Goal: Information Seeking & Learning: Check status

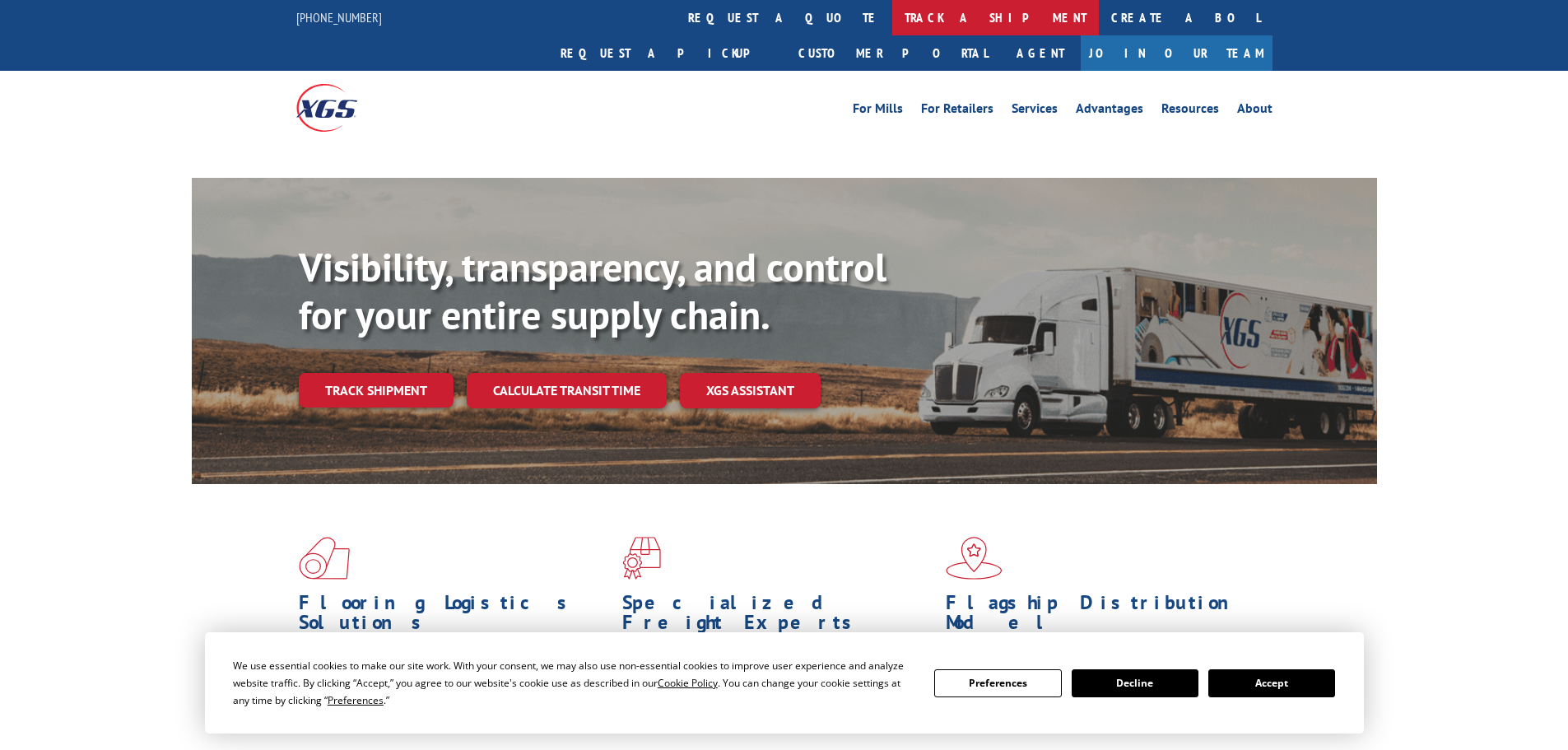
click at [892, 23] on link "track a shipment" at bounding box center [996, 18] width 206 height 35
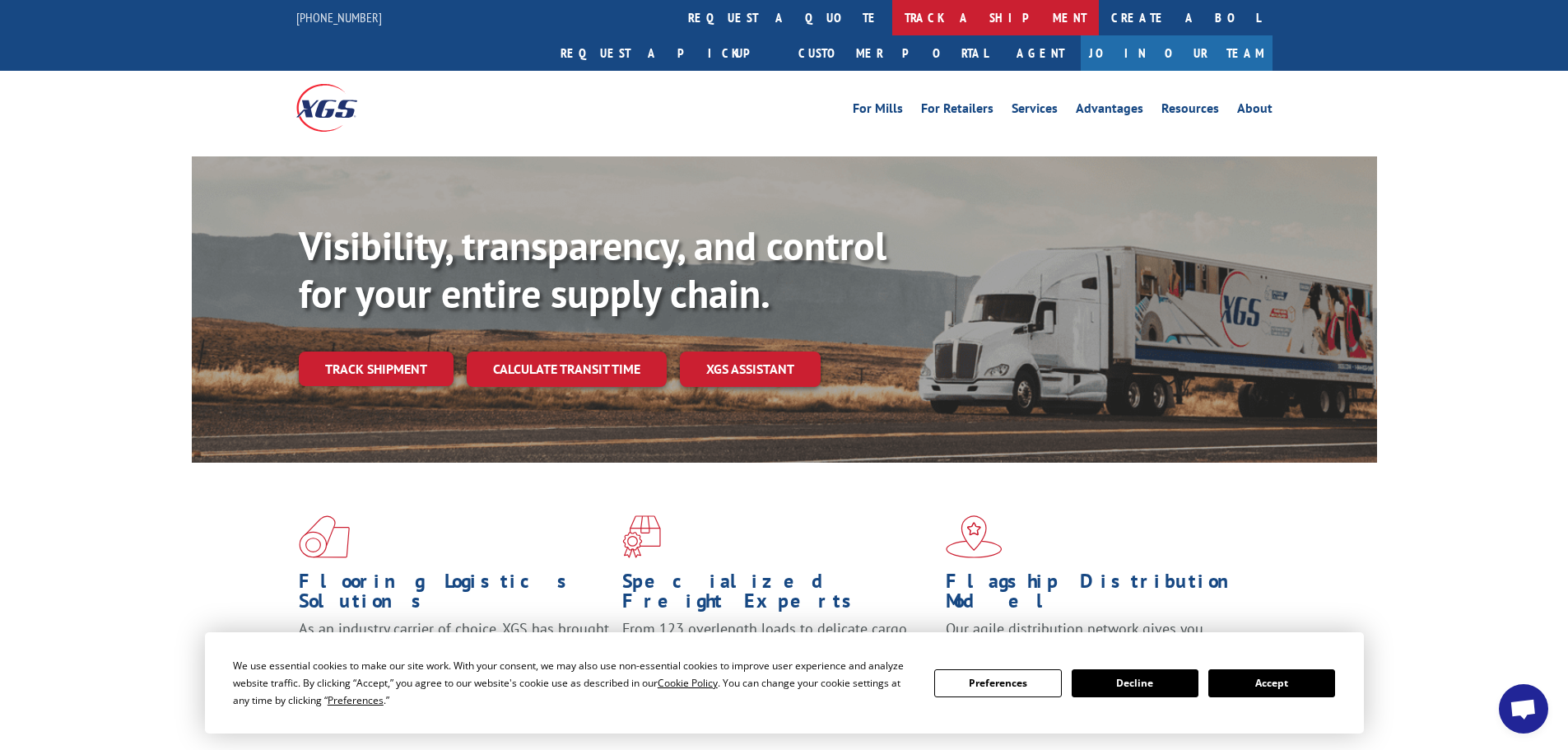
click at [892, 17] on link "track a shipment" at bounding box center [996, 18] width 206 height 35
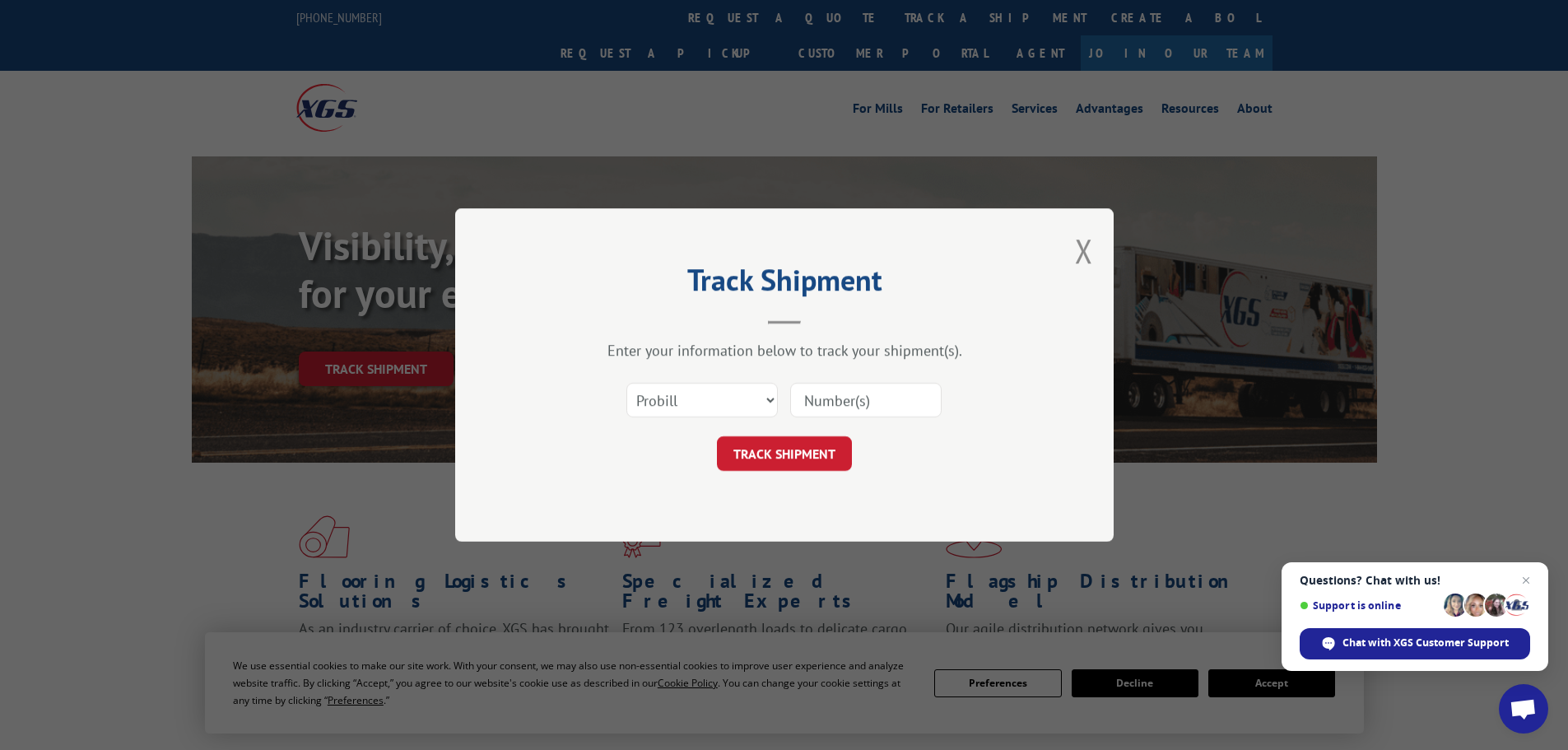
click at [790, 403] on div "Select category... Probill BOL PO" at bounding box center [784, 400] width 494 height 54
click at [820, 393] on input at bounding box center [866, 400] width 151 height 35
paste input "16755214"
type input "16755214"
click at [761, 458] on button "TRACK SHIPMENT" at bounding box center [784, 453] width 135 height 35
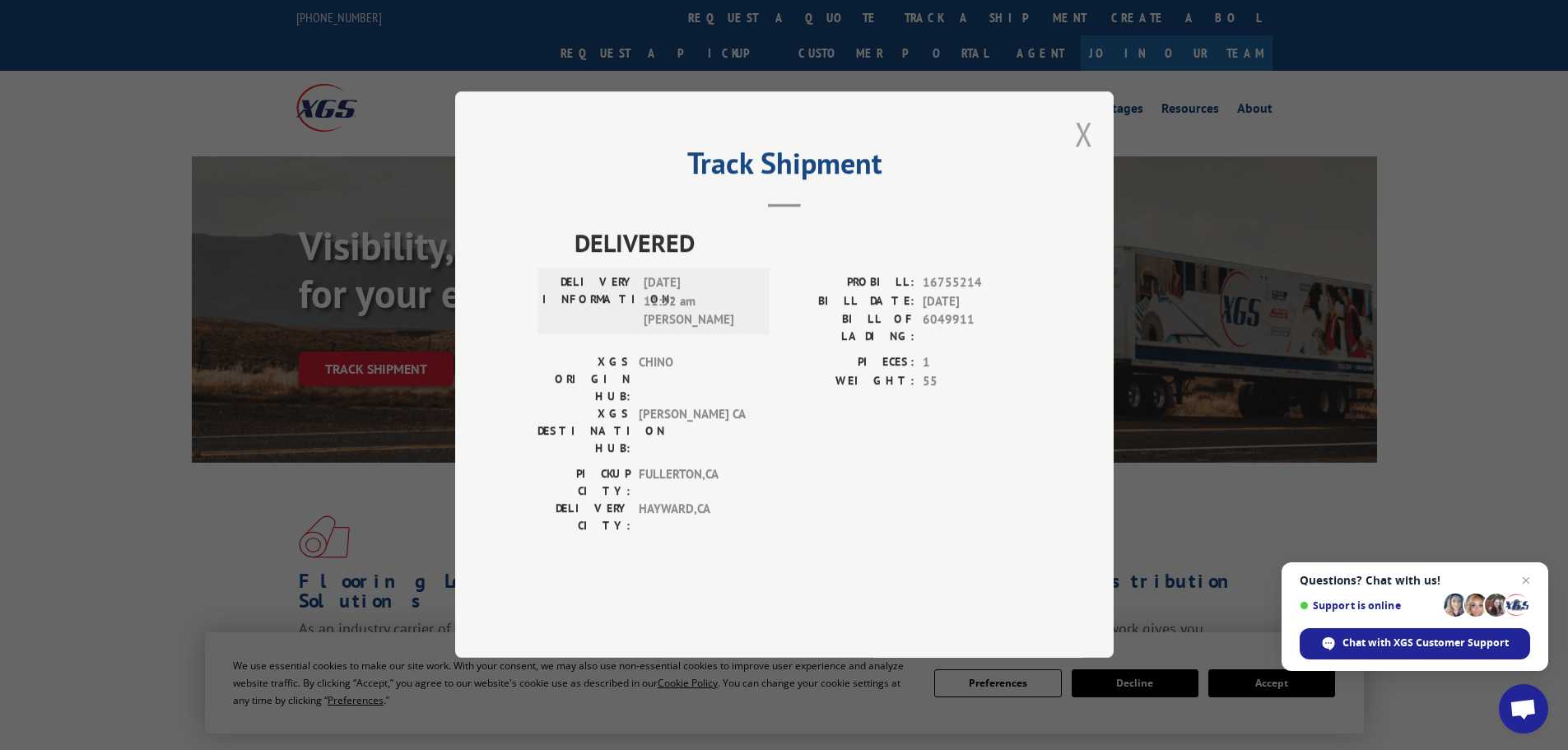
click at [1083, 156] on button "Close modal" at bounding box center [1084, 133] width 18 height 43
